Goal: Information Seeking & Learning: Learn about a topic

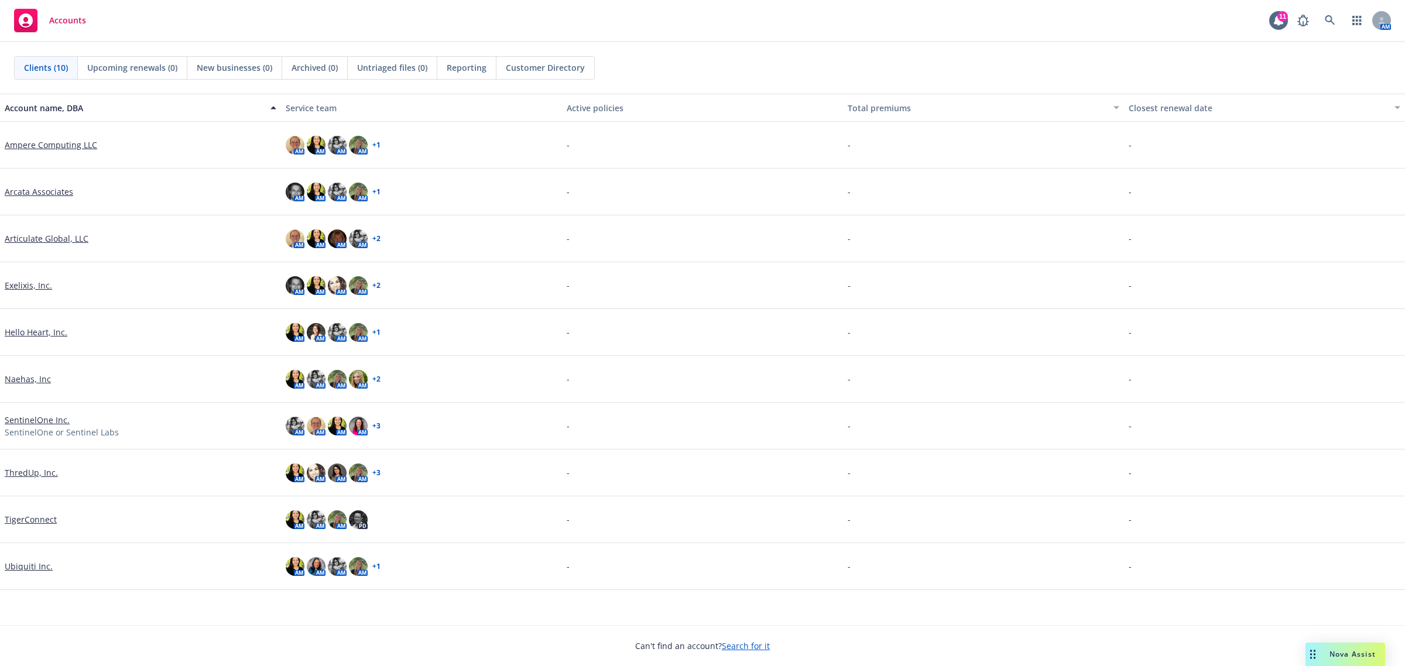
drag, startPoint x: 1344, startPoint y: 653, endPoint x: 1297, endPoint y: 651, distance: 46.9
click at [1343, 653] on span "Nova Assist" at bounding box center [1352, 654] width 46 height 10
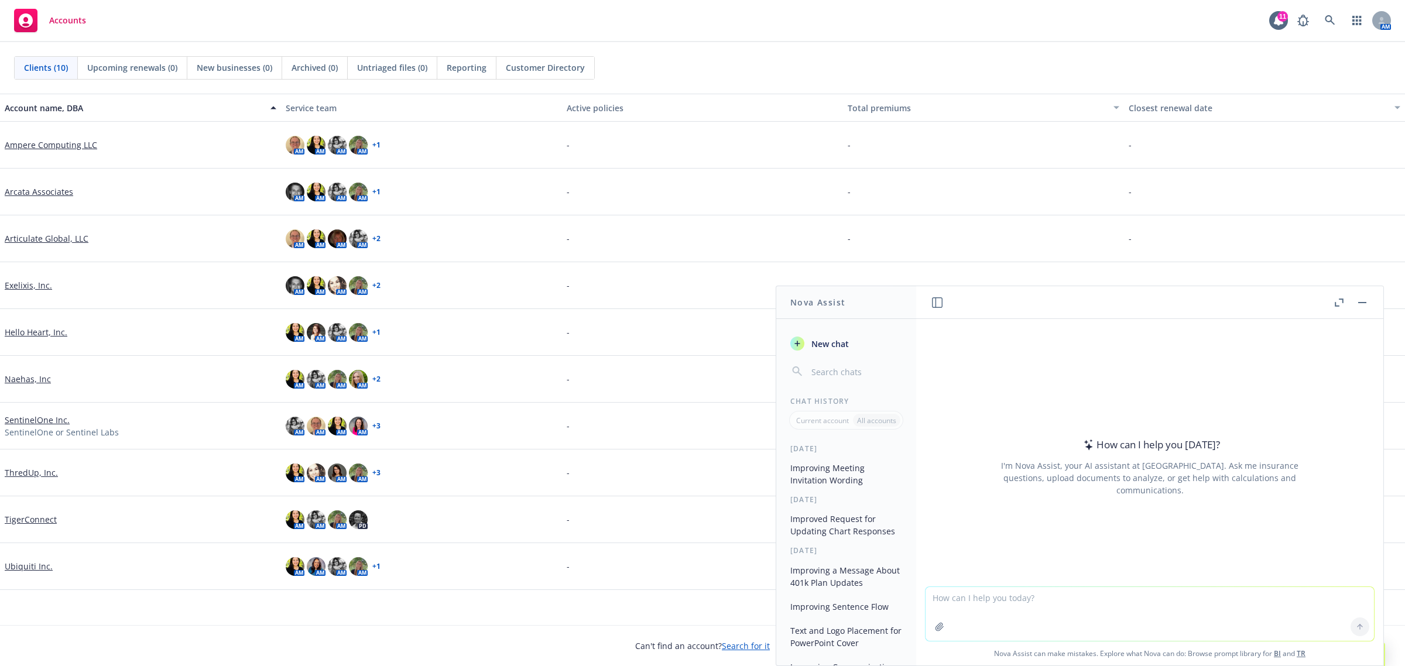
click at [1083, 638] on textarea at bounding box center [1149, 614] width 448 height 54
paste textarea "Was the employee able to submit the form to Guardian or did they need any help …"
type textarea "make this flow better "Was the employee able to submit the form to Guardian or …"
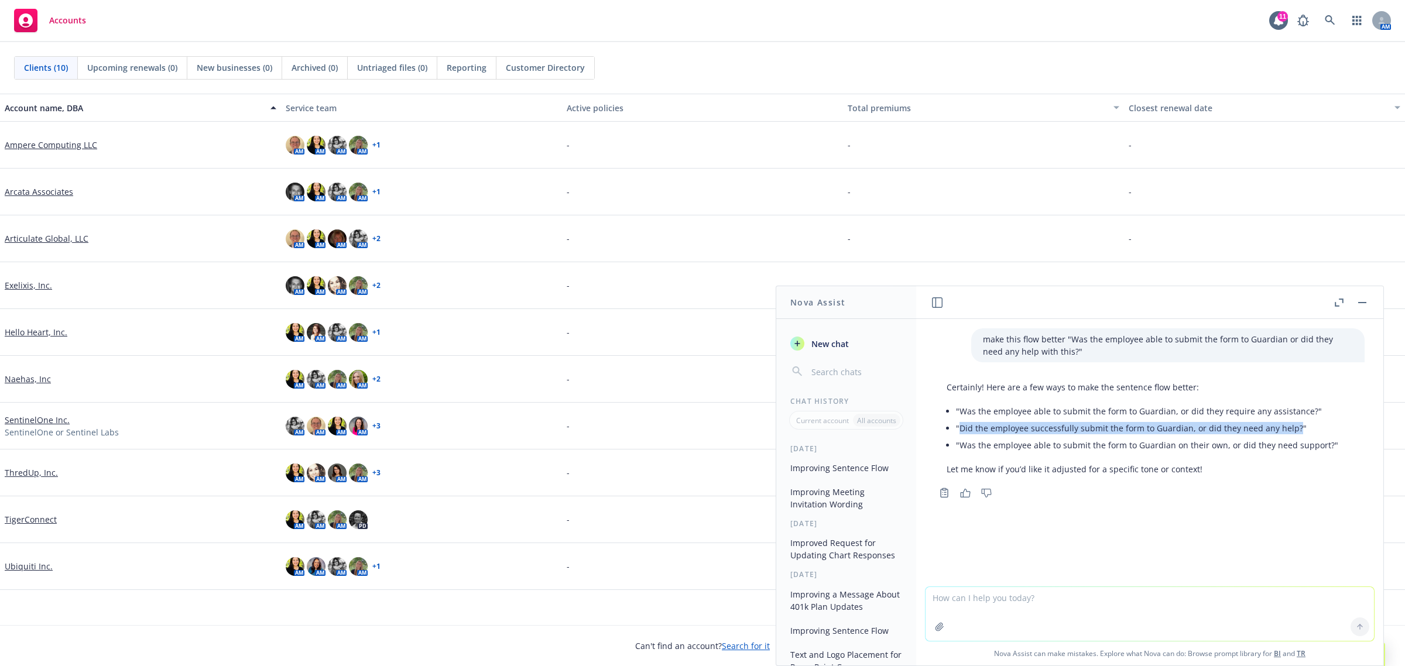
drag, startPoint x: 961, startPoint y: 427, endPoint x: 1289, endPoint y: 426, distance: 328.3
click at [1289, 426] on li ""Did the employee successfully submit the form to Guardian, or did they need an…" at bounding box center [1147, 428] width 382 height 17
copy li "Did the employee successfully submit the form to Guardian, or did they need any…"
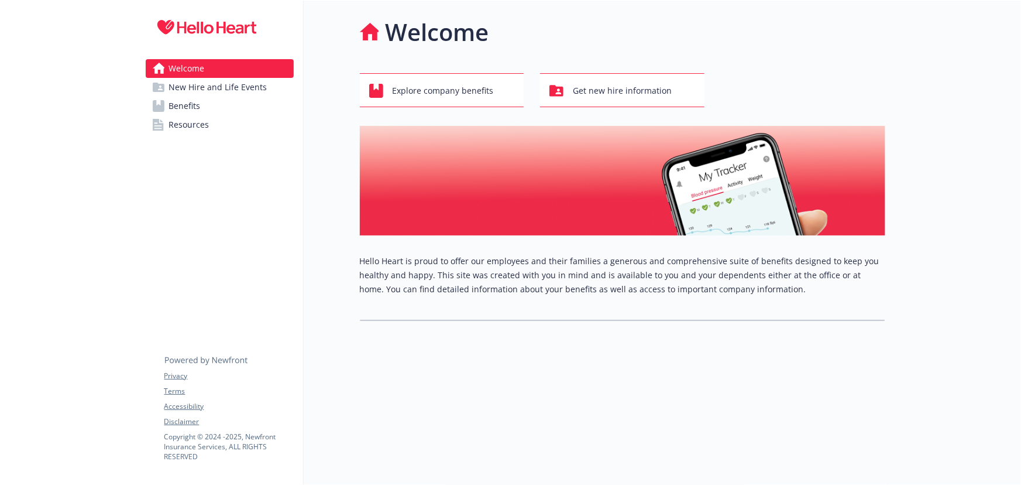
click at [202, 101] on link "Benefits" at bounding box center [220, 106] width 148 height 19
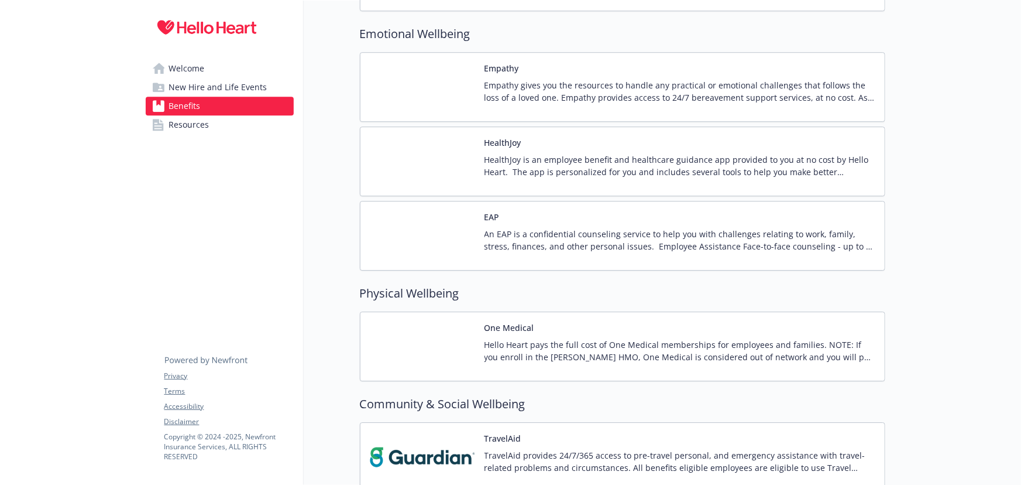
scroll to position [1802, 0]
